Goal: Obtain resource: Download file/media

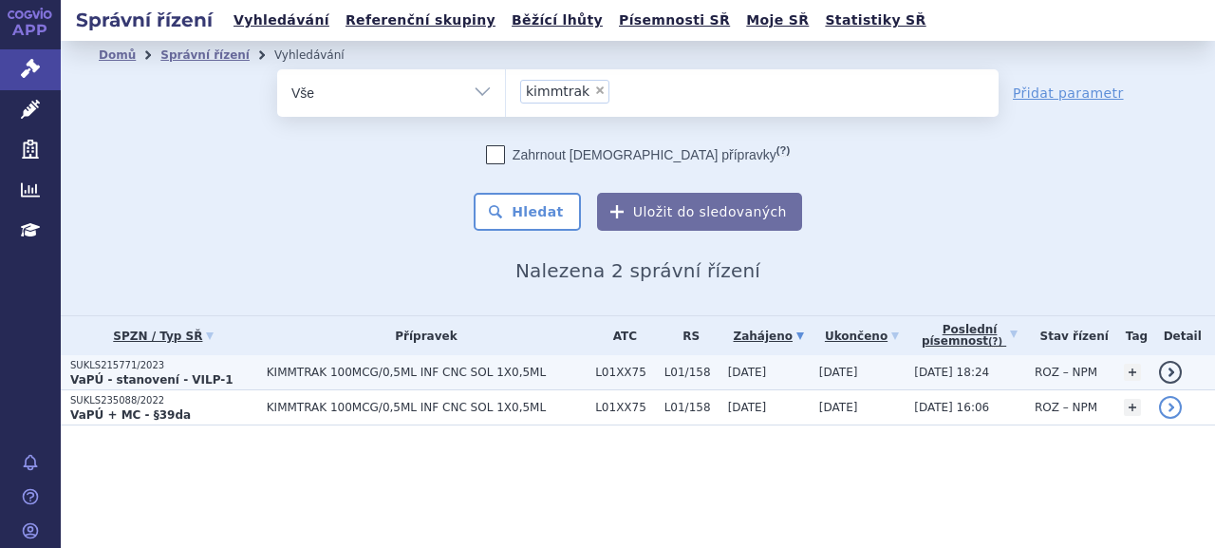
click at [182, 383] on strong "VaPÚ - stanovení - VILP-1" at bounding box center [151, 379] width 163 height 13
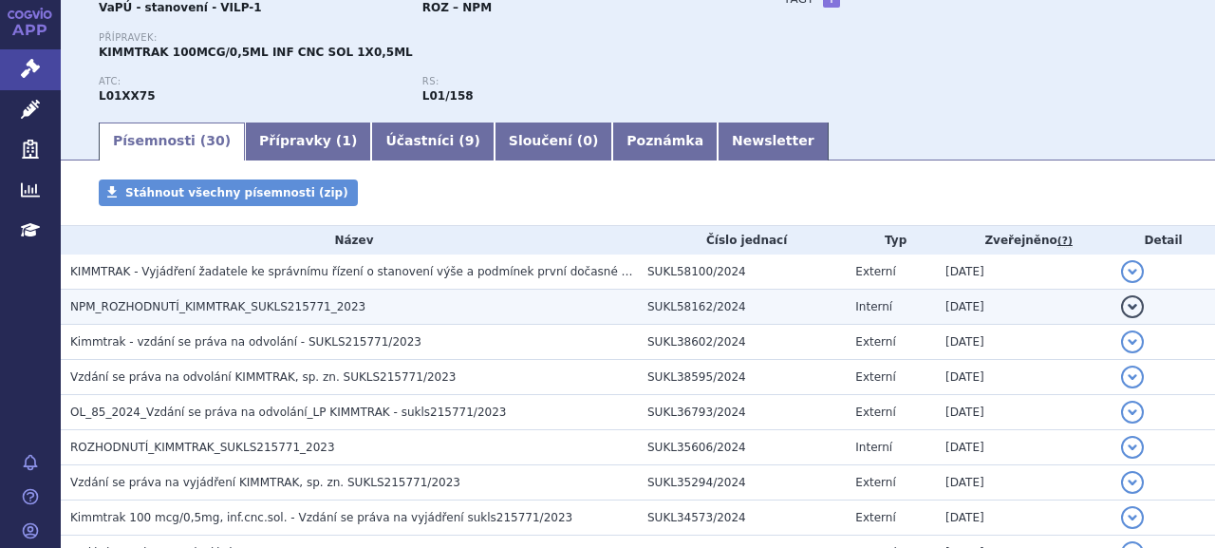
scroll to position [190, 0]
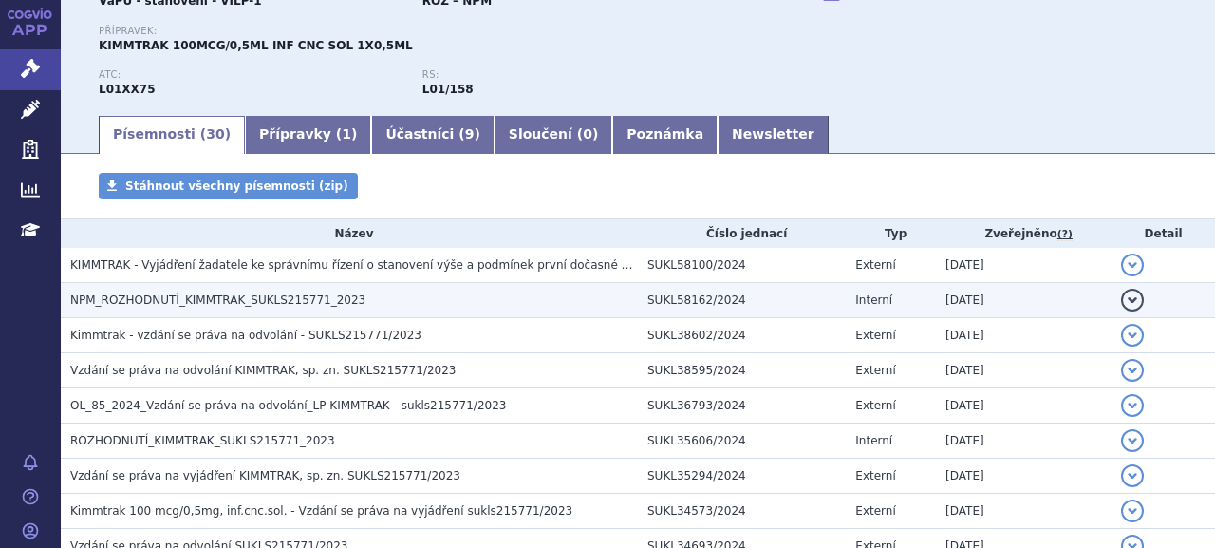
click at [209, 289] on td "NPM_ROZHODNUTÍ_KIMMTRAK_SUKLS215771_2023" at bounding box center [349, 300] width 577 height 35
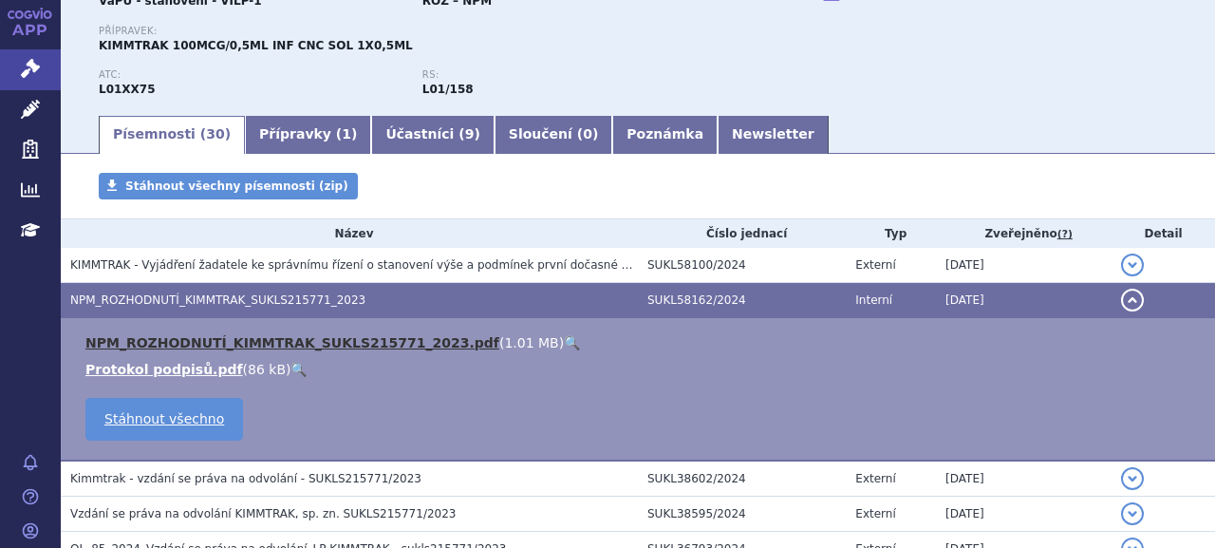
click at [188, 337] on link "NPM_ROZHODNUTÍ_KIMMTRAK_SUKLS215771_2023.pdf" at bounding box center [292, 342] width 414 height 15
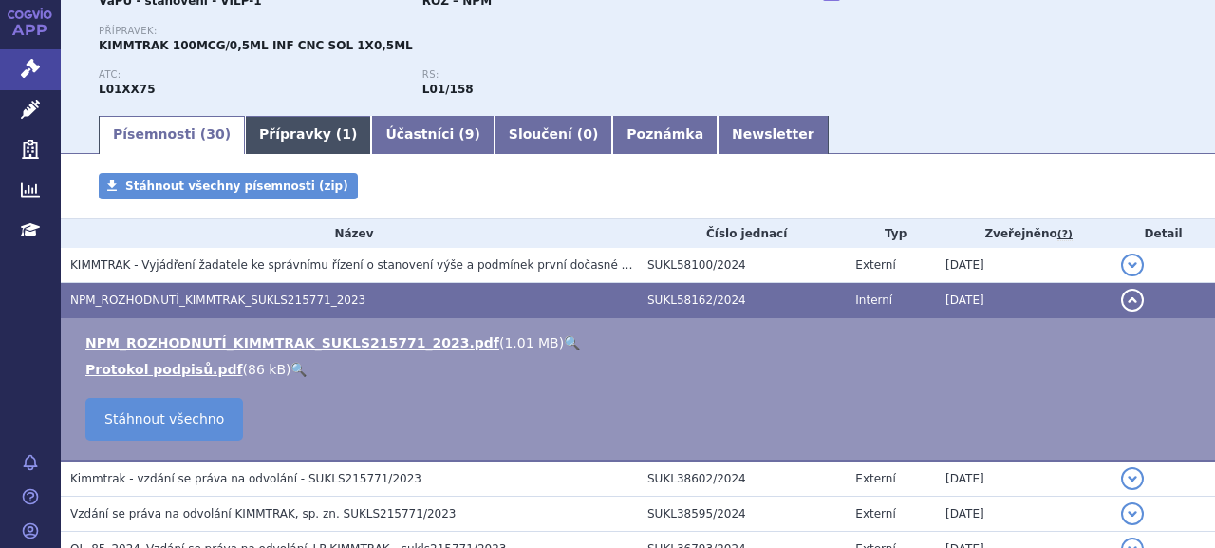
click at [288, 151] on link "Přípravky ( 1 )" at bounding box center [308, 135] width 126 height 38
